Goal: Register for event/course

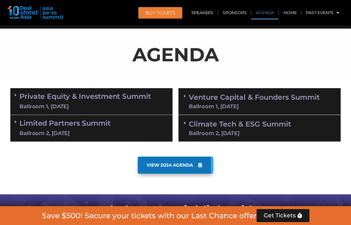
scroll to position [303, 0]
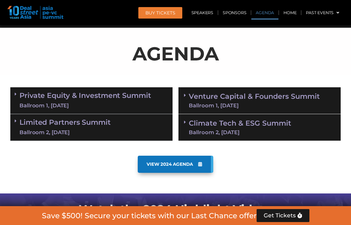
click at [90, 108] on div "Ballroom 1, [DATE]" at bounding box center [84, 105] width 131 height 7
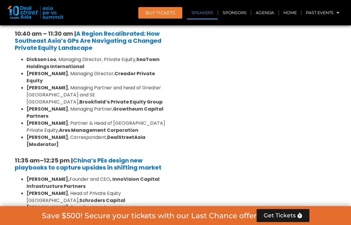
scroll to position [568, 0]
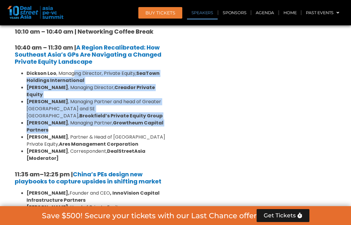
drag, startPoint x: 74, startPoint y: 59, endPoint x: 78, endPoint y: 109, distance: 50.0
click at [78, 109] on ul "Dickson Loo , Managing Director, Private Equity, SeaTown Holdings International…" at bounding box center [91, 116] width 153 height 92
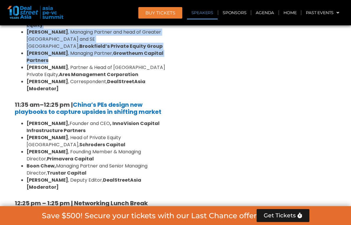
scroll to position [723, 0]
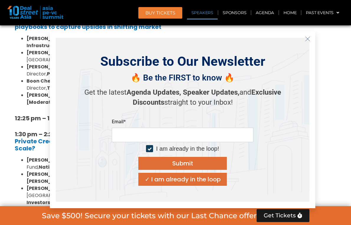
click at [307, 40] on line "Close" at bounding box center [307, 39] width 4 height 4
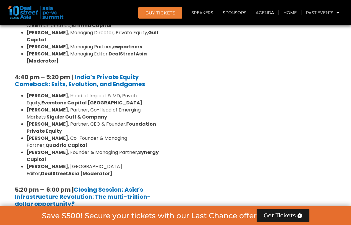
scroll to position [1091, 0]
drag, startPoint x: 28, startPoint y: 121, endPoint x: 138, endPoint y: 150, distance: 114.4
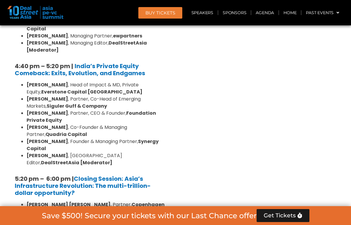
scroll to position [1102, 0]
drag, startPoint x: 143, startPoint y: 142, endPoint x: 27, endPoint y: 111, distance: 120.2
click at [27, 201] on ul "Niels Christian Holst , Partner, Copenhagen Infrastructure Partners Yuyu Peng ,…" at bounding box center [91, 229] width 153 height 57
click at [16, 14] on img at bounding box center [35, 12] width 56 height 13
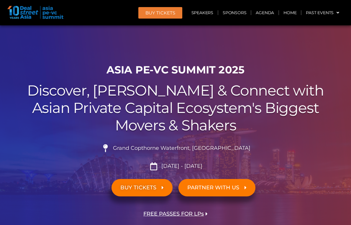
scroll to position [0, 0]
click at [19, 11] on img at bounding box center [35, 12] width 56 height 13
